Goal: Understand process/instructions

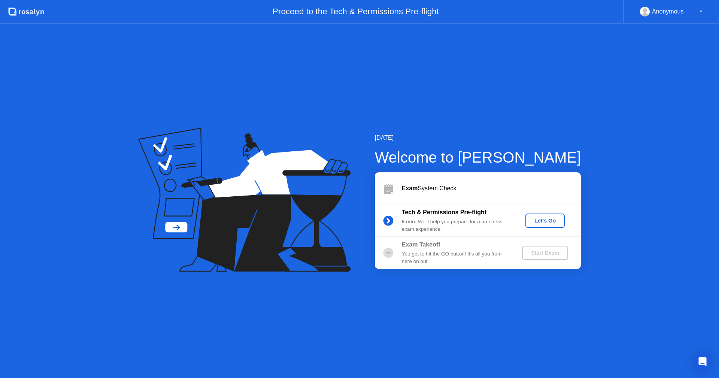
click at [537, 220] on div "Let's Go" at bounding box center [545, 221] width 33 height 6
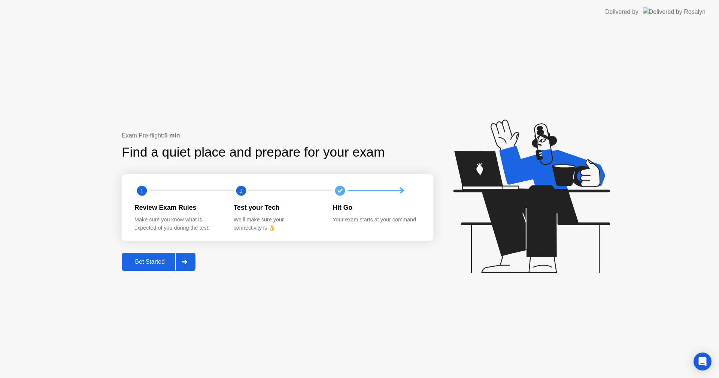
click at [160, 259] on div "Get Started" at bounding box center [149, 262] width 51 height 7
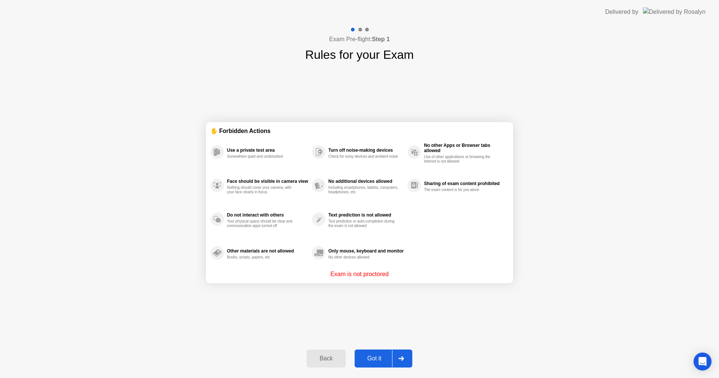
click at [385, 358] on div "Got it" at bounding box center [374, 358] width 35 height 7
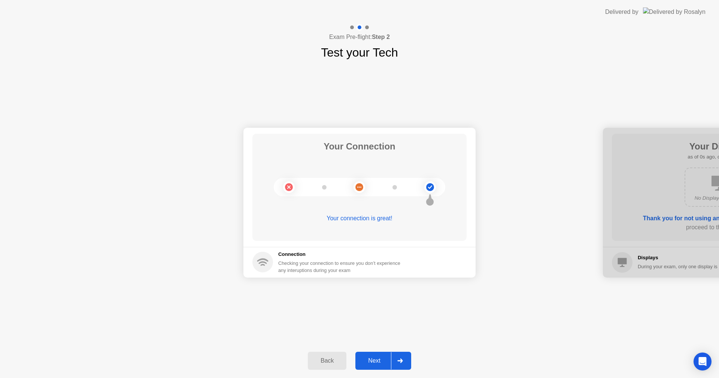
click at [385, 358] on div "Next" at bounding box center [374, 360] width 33 height 7
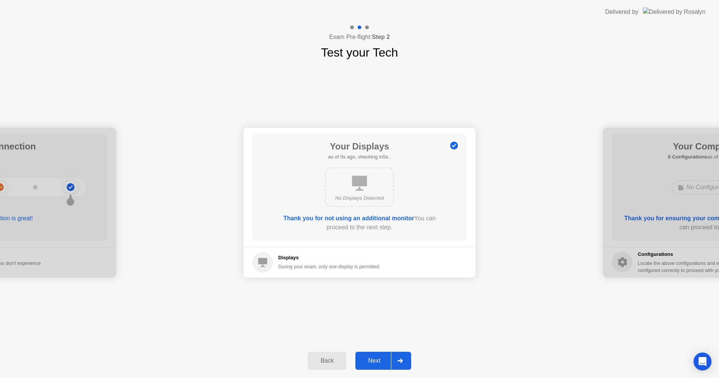
click at [379, 360] on div "Next" at bounding box center [374, 360] width 33 height 7
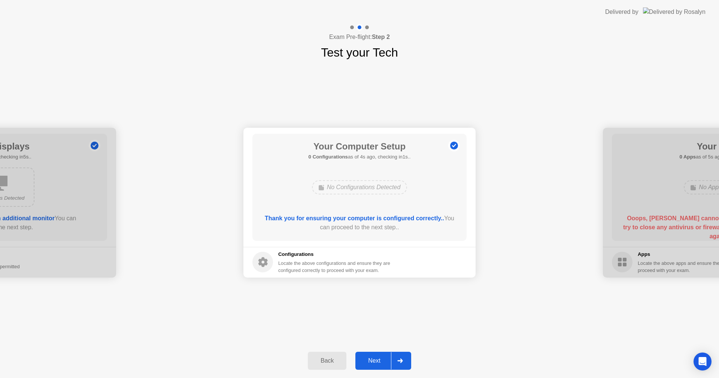
click at [379, 360] on div "Next" at bounding box center [374, 360] width 33 height 7
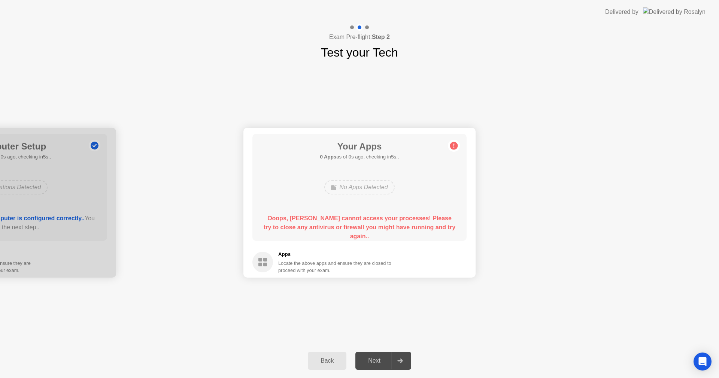
click at [375, 360] on div "Next" at bounding box center [374, 360] width 33 height 7
